Goal: Check status

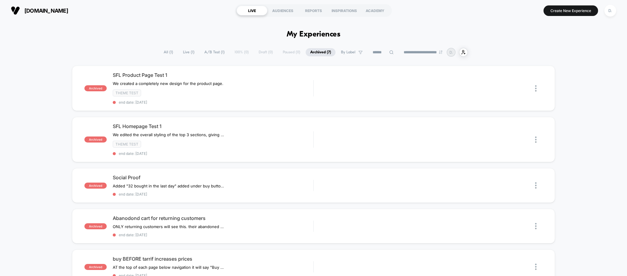
click at [163, 53] on span "All ( 1 )" at bounding box center [168, 52] width 18 height 8
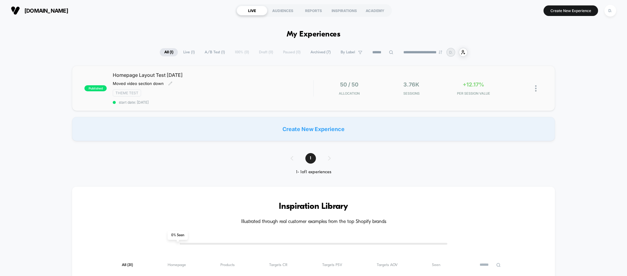
click at [148, 76] on span "Homepage Layout Test 8/26/25" at bounding box center [213, 75] width 201 height 6
